Goal: Find specific page/section: Find specific page/section

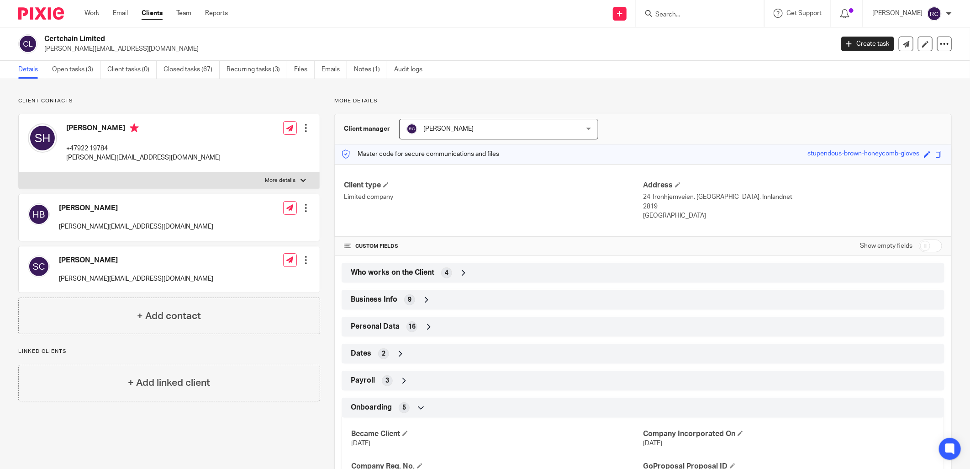
scroll to position [109, 0]
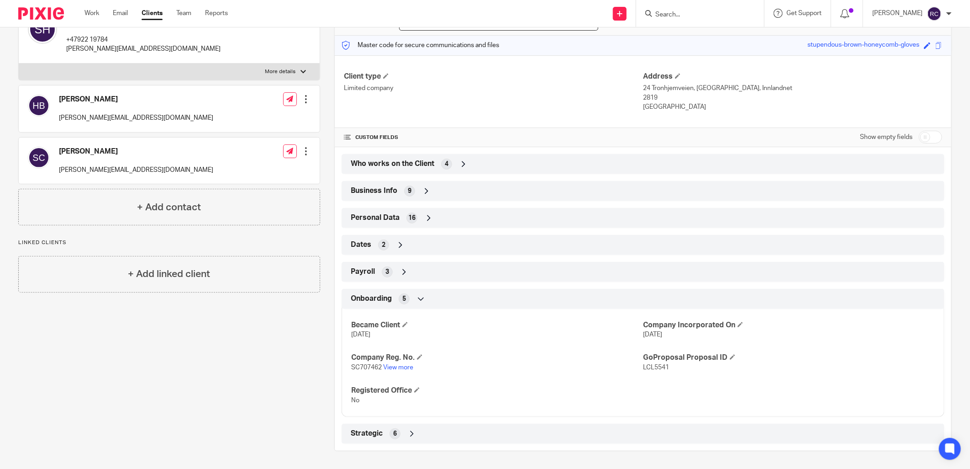
click at [677, 12] on input "Search" at bounding box center [696, 15] width 82 height 8
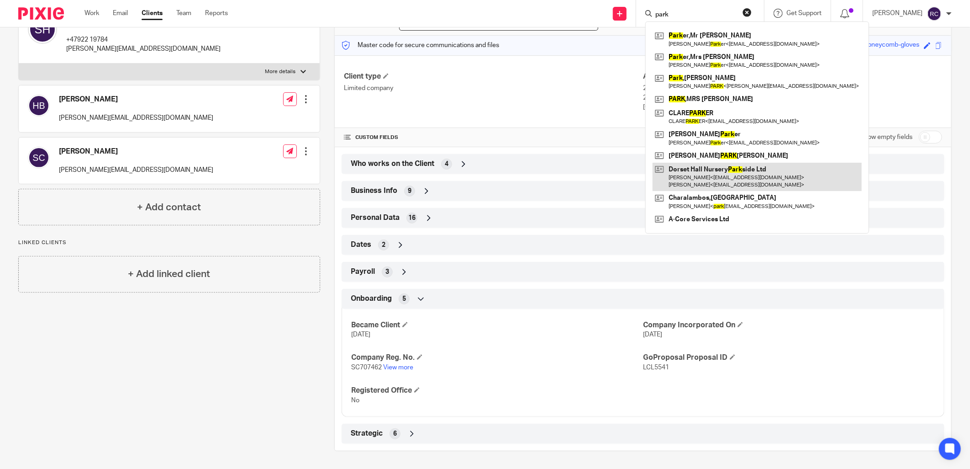
type input "park"
click at [713, 168] on link at bounding box center [757, 177] width 209 height 28
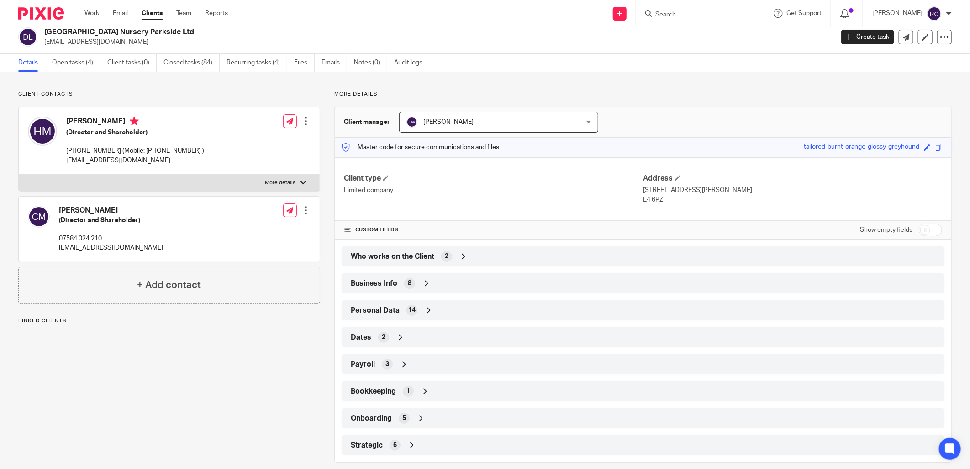
scroll to position [19, 0]
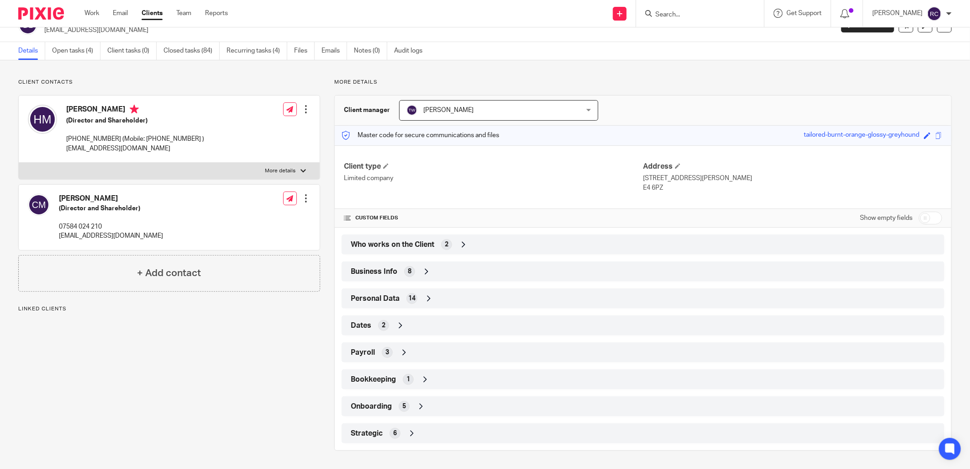
click at [411, 405] on div "Onboarding 5" at bounding box center [643, 406] width 589 height 16
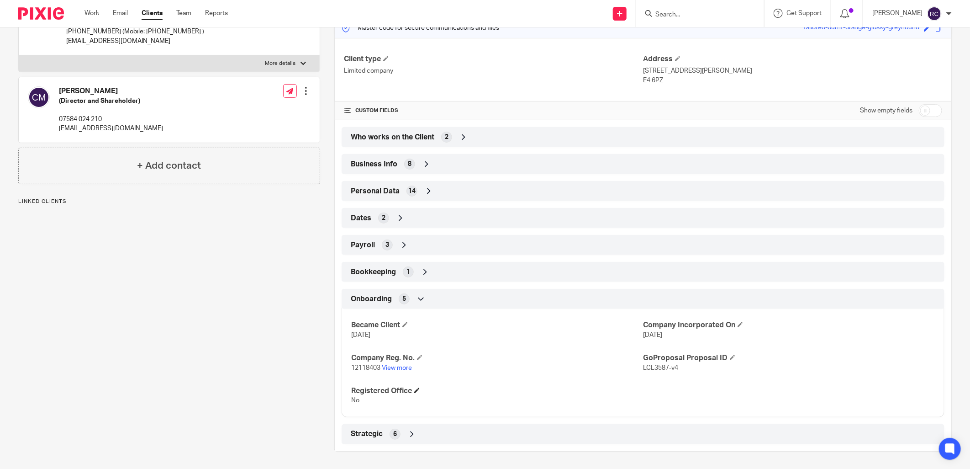
scroll to position [127, 0]
click at [393, 368] on link "View more" at bounding box center [397, 367] width 30 height 6
